Goal: Transaction & Acquisition: Purchase product/service

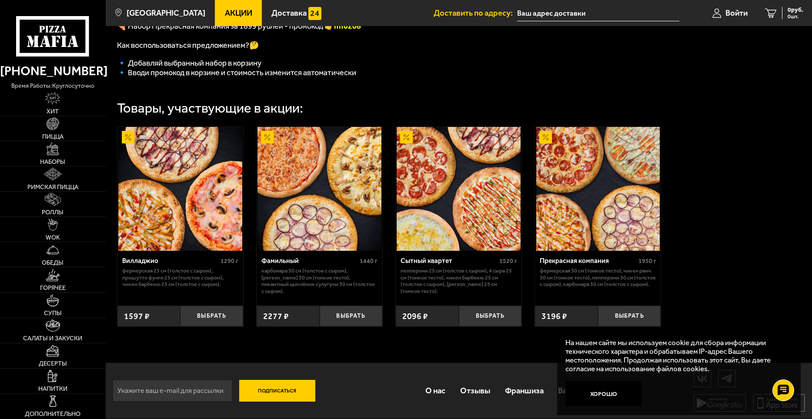
scroll to position [218, 0]
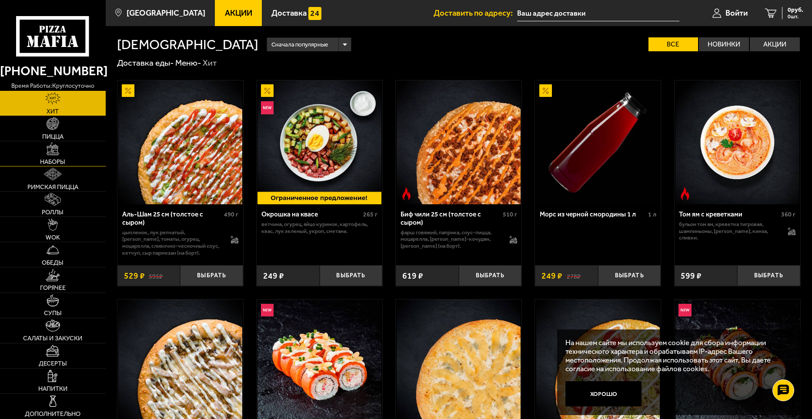
click at [58, 161] on span "Наборы" at bounding box center [52, 162] width 25 height 6
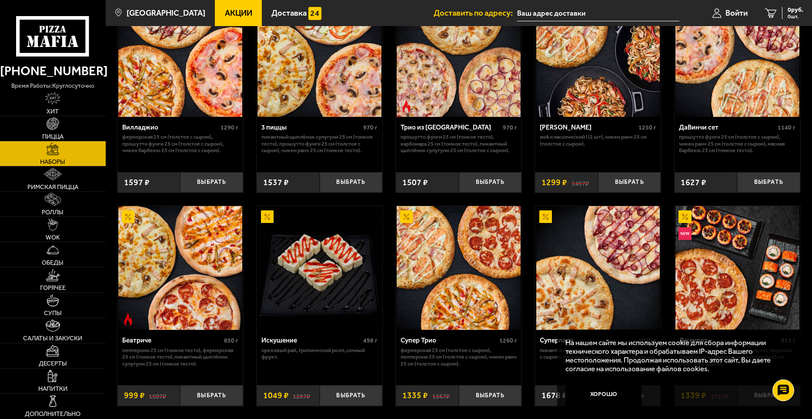
scroll to position [348, 0]
